Goal: Navigation & Orientation: Find specific page/section

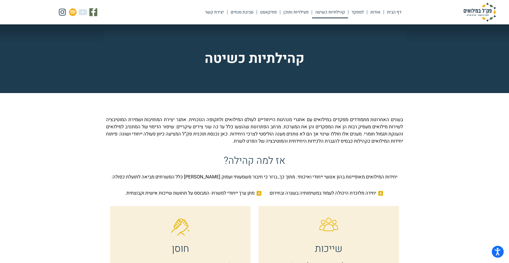
scroll to position [565, 0]
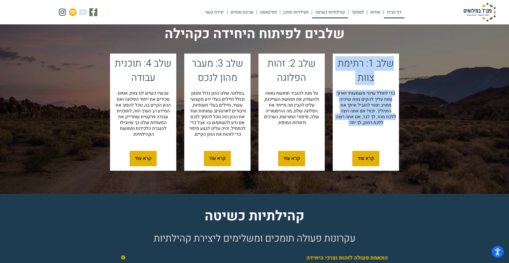
click at [399, 12] on link "דף הבית" at bounding box center [394, 12] width 21 height 12
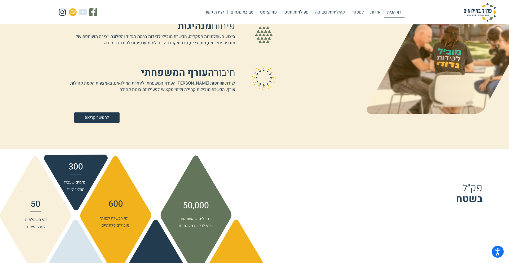
scroll to position [472, 0]
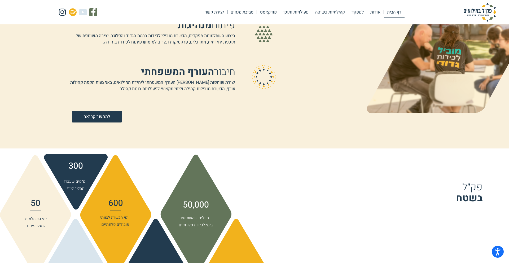
click at [111, 115] on link "להמשך קריאה" at bounding box center [97, 116] width 50 height 11
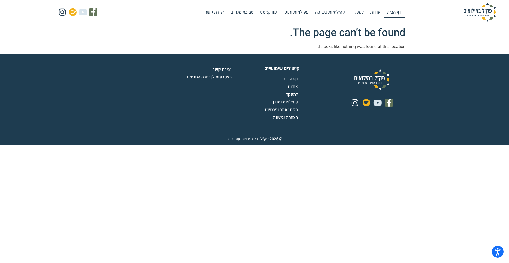
click at [393, 13] on link "דף הבית" at bounding box center [394, 12] width 21 height 12
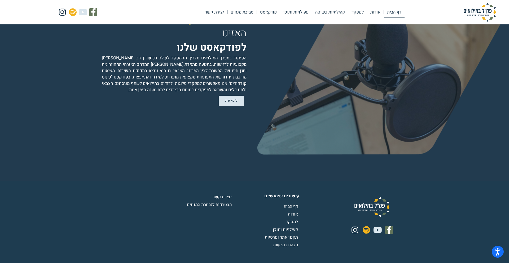
scroll to position [1081, 0]
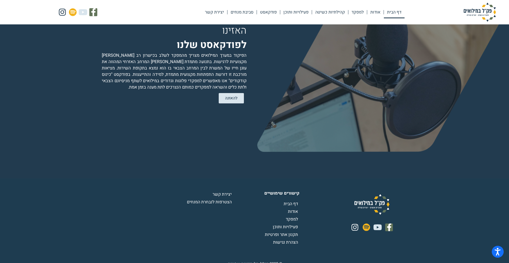
click at [279, 224] on span "פעילויות ותוכן" at bounding box center [286, 227] width 27 height 6
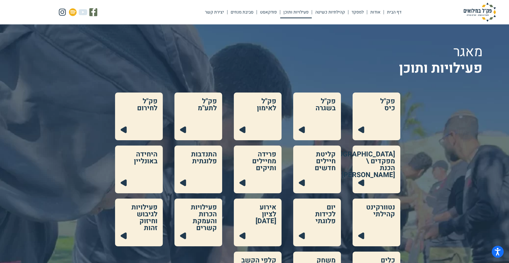
scroll to position [7, 0]
